Goal: Task Accomplishment & Management: Manage account settings

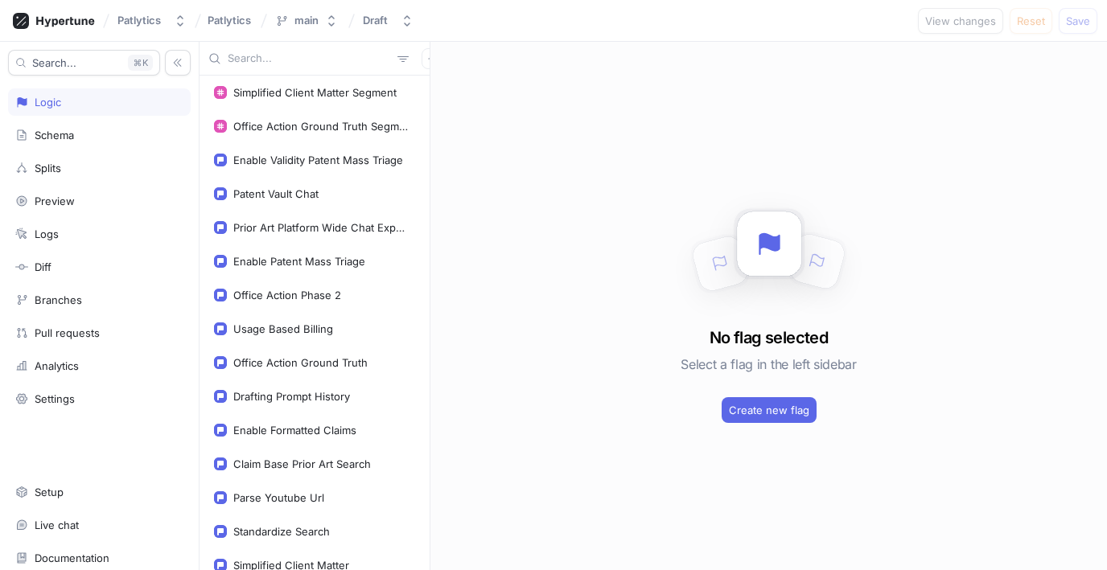
scroll to position [811, 0]
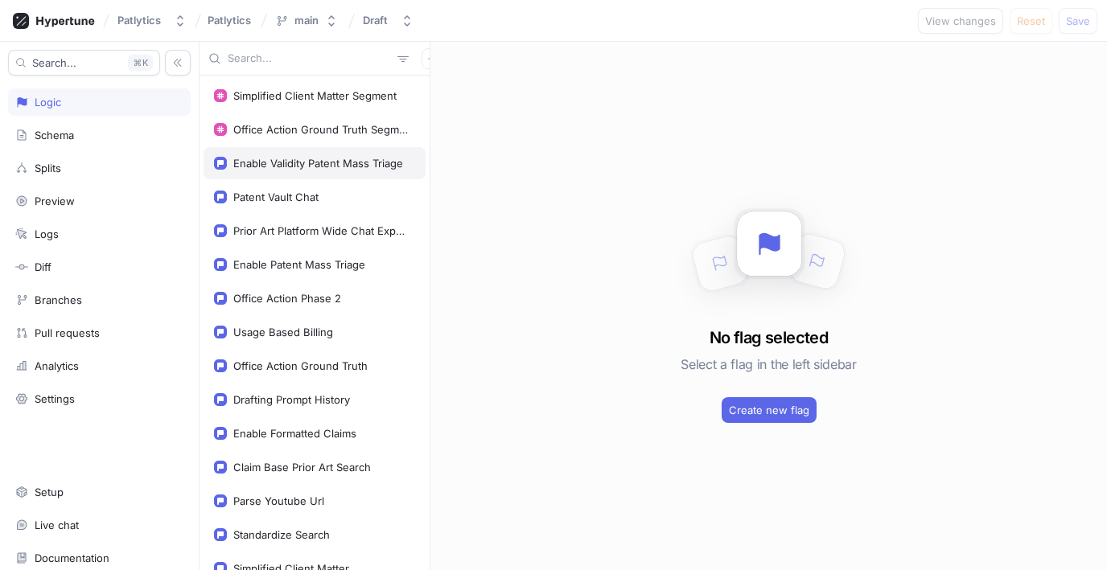
click at [347, 162] on div "Enable Validity Patent Mass Triage" at bounding box center [318, 163] width 170 height 13
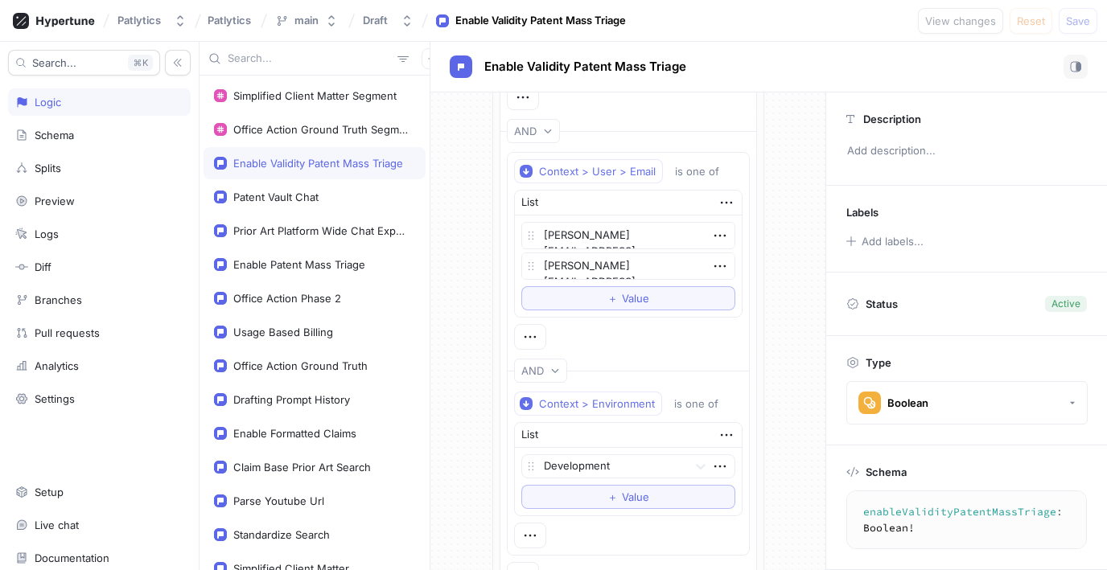
scroll to position [146, 0]
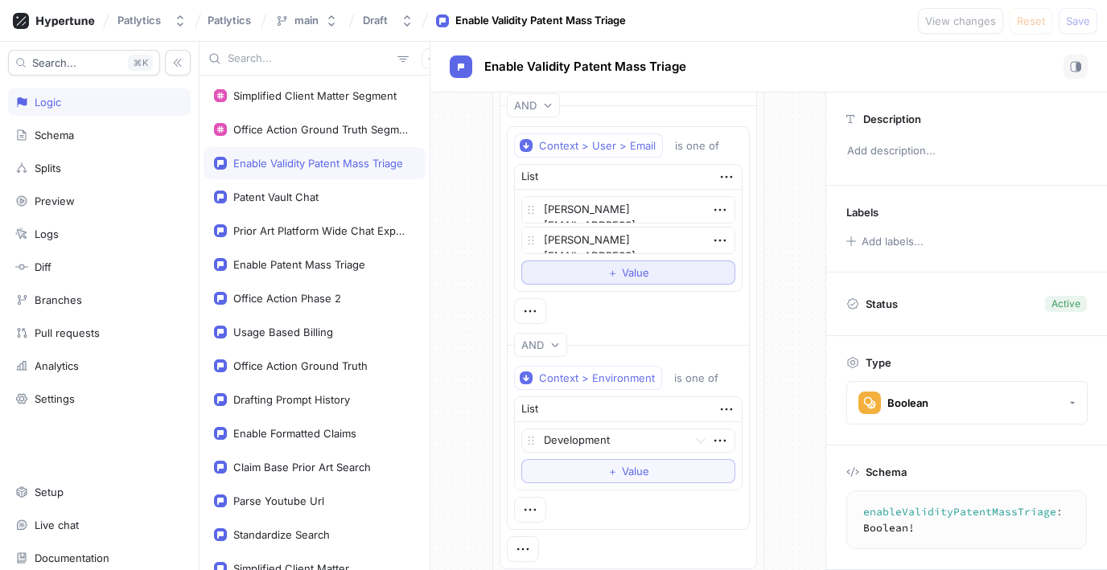
click at [654, 282] on button "＋ Value" at bounding box center [628, 273] width 214 height 24
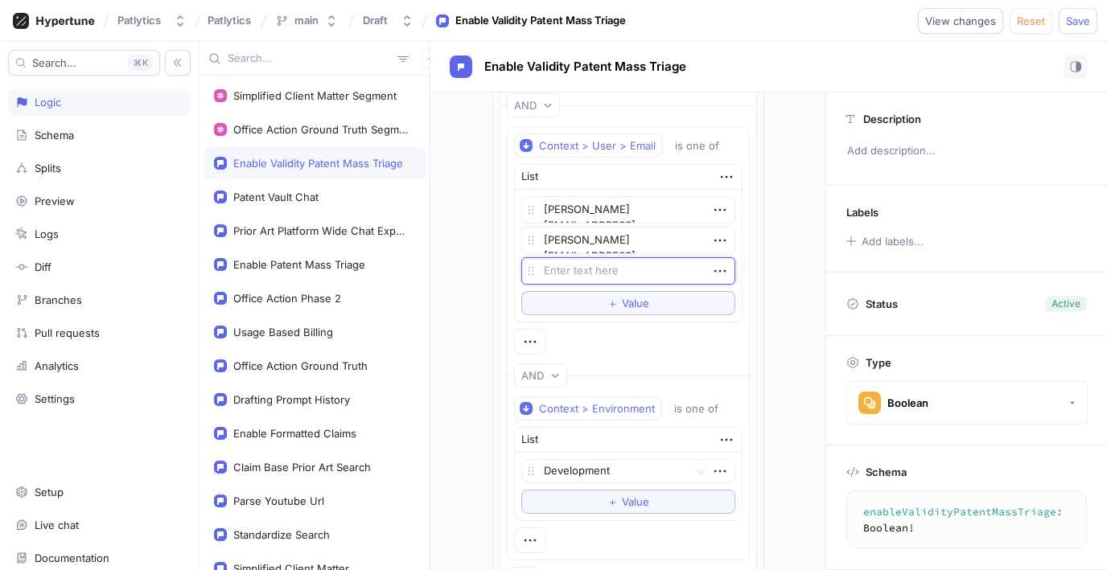
type textarea "x"
type textarea "s"
type textarea "x"
type textarea "sa"
type textarea "x"
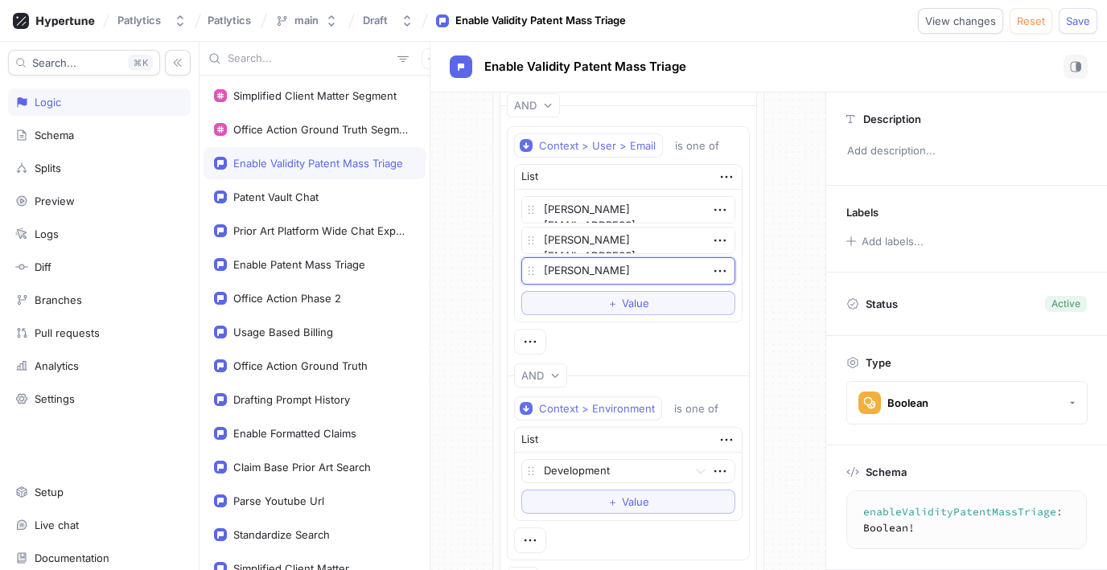
type textarea "[PERSON_NAME]@"
type textarea "x"
type textarea "[PERSON_NAME]@pa"
type textarea "x"
type textarea "[PERSON_NAME]@pat"
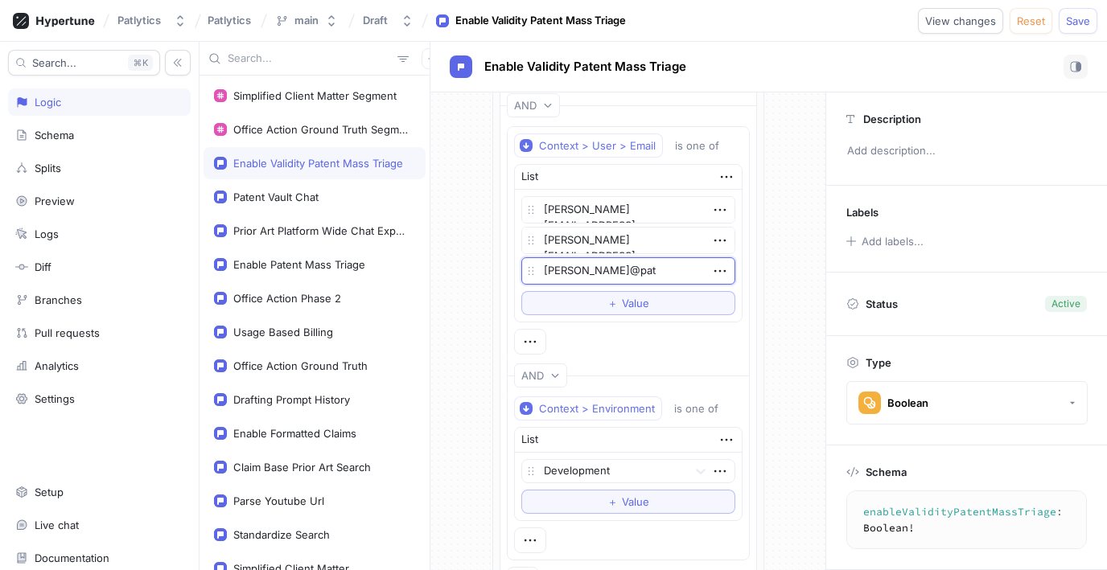
type textarea "x"
type textarea "[PERSON_NAME]"
type textarea "x"
type textarea "[PERSON_NAME]"
type textarea "x"
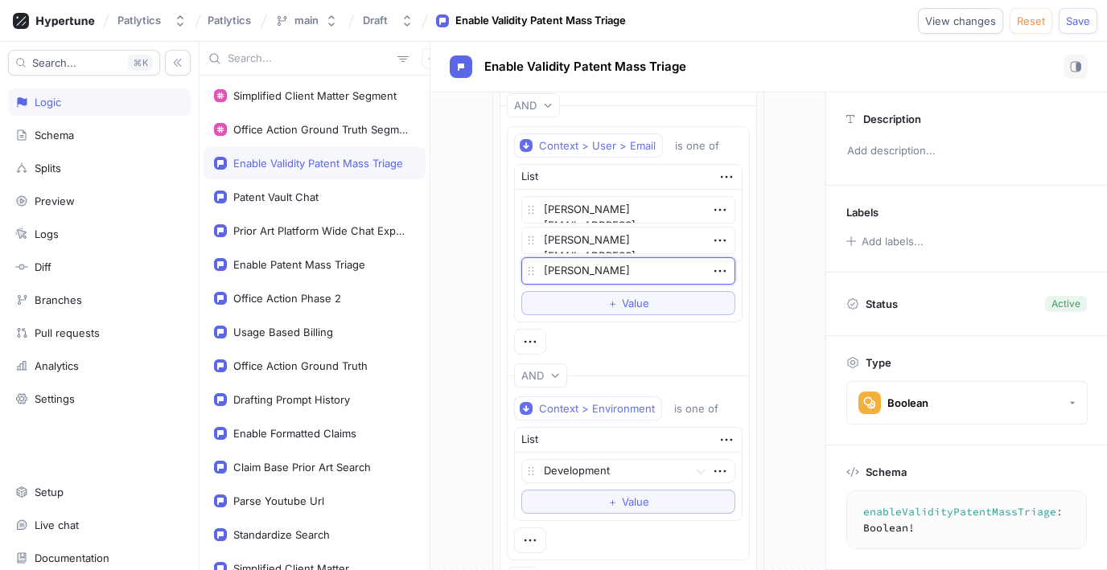
type textarea "[PERSON_NAME]"
type textarea "x"
type textarea "[PERSON_NAME]"
type textarea "x"
type textarea "[PERSON_NAME]@patlytics"
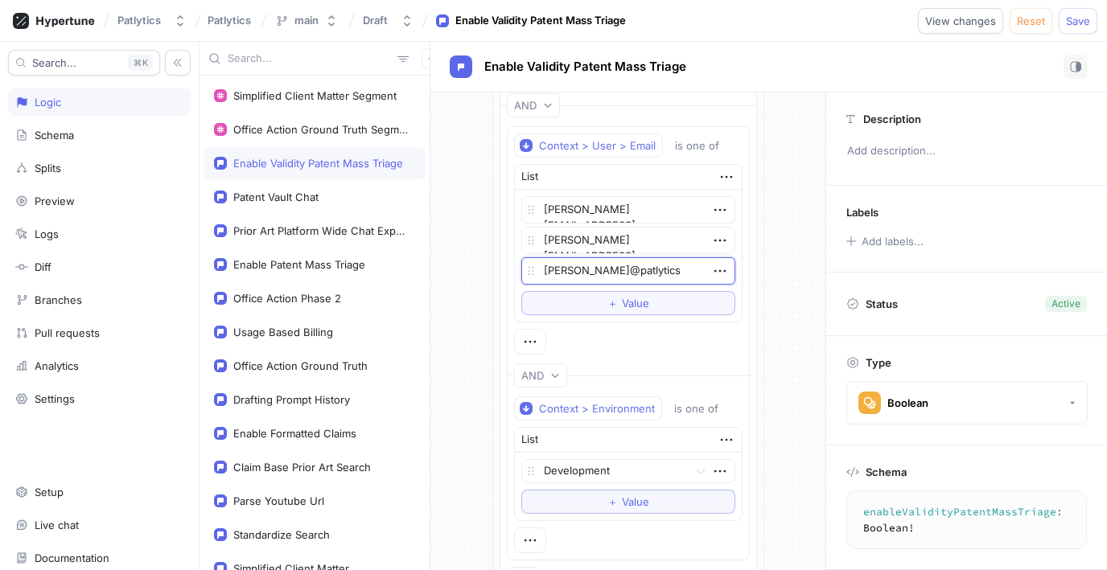
type textarea "x"
type textarea "[PERSON_NAME]@patlytics."
type textarea "x"
type textarea "[PERSON_NAME]@patlytics.c"
type textarea "x"
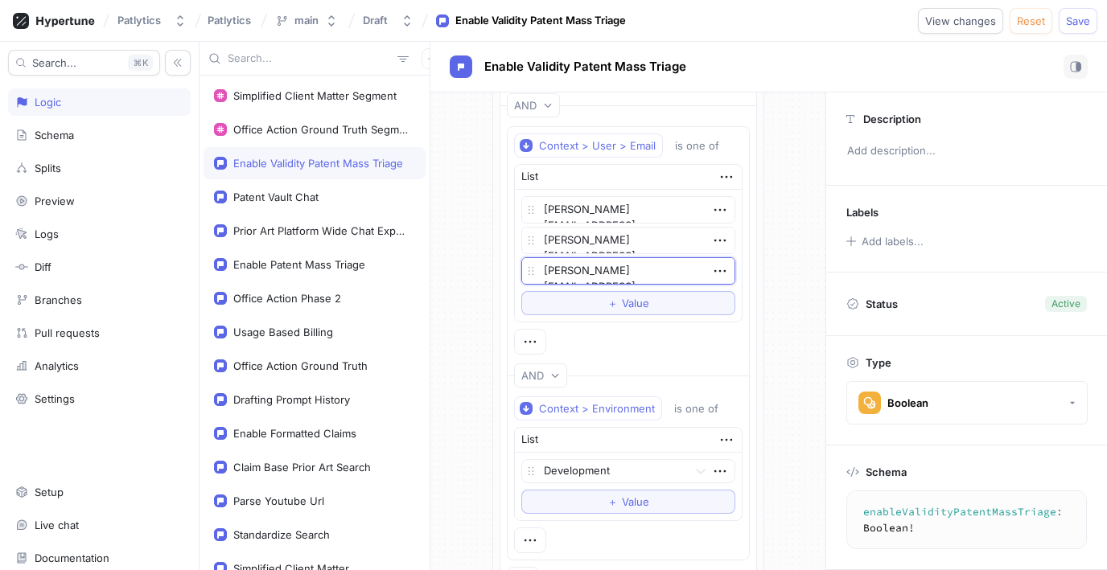
type textarea "[PERSON_NAME][EMAIL_ADDRESS][DOMAIN_NAME]"
type textarea "x"
type textarea "[PERSON_NAME][EMAIL_ADDRESS][DOMAIN_NAME]"
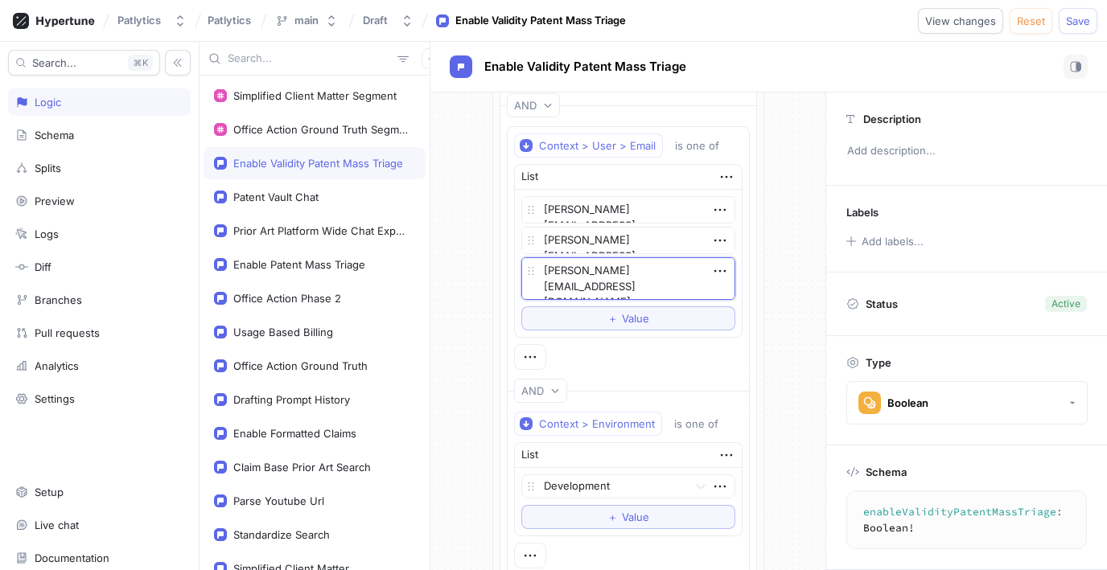
type textarea "x"
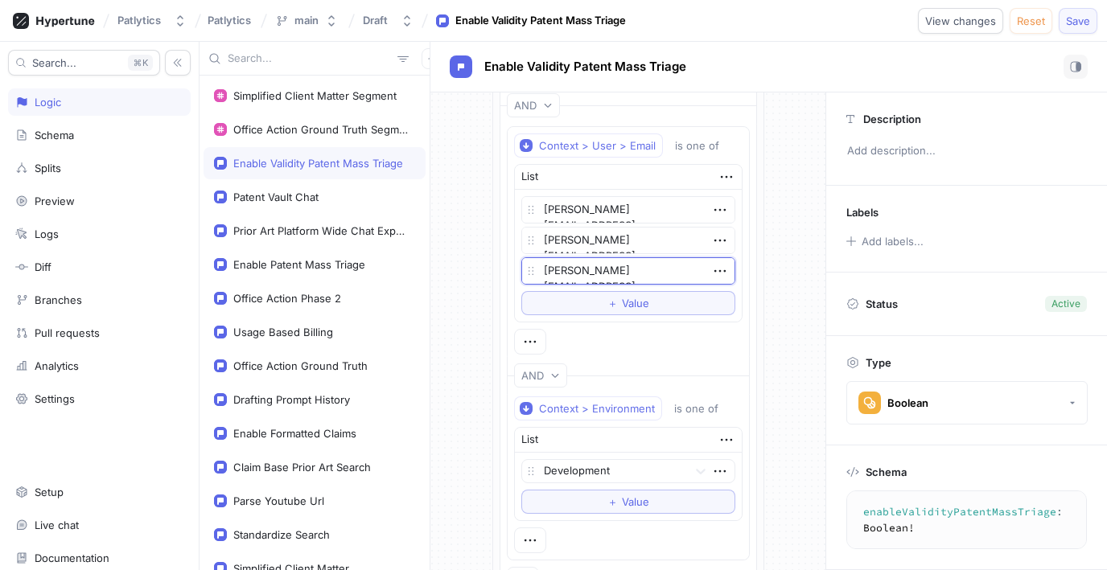
type textarea "[PERSON_NAME][EMAIL_ADDRESS][DOMAIN_NAME]"
click at [1064, 16] on button "Save" at bounding box center [1078, 21] width 39 height 26
type textarea "x"
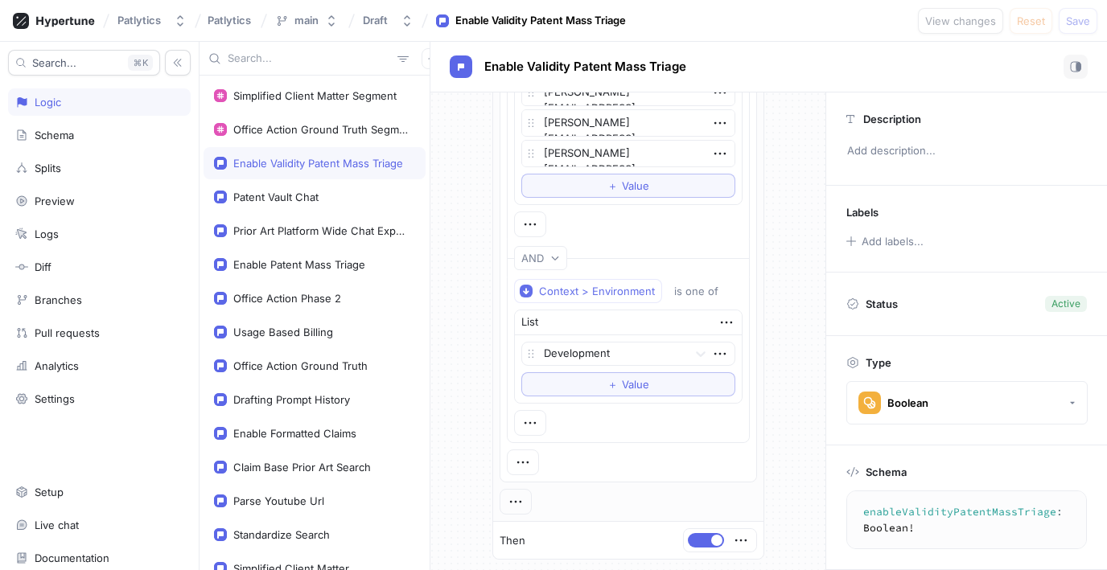
scroll to position [0, 0]
